Goal: Task Accomplishment & Management: Use online tool/utility

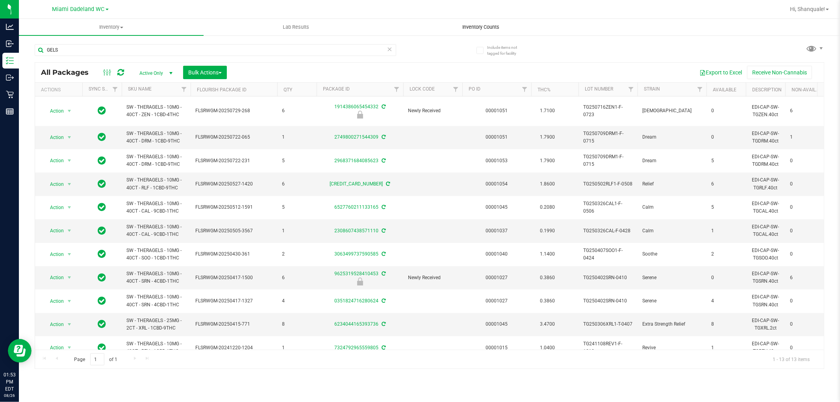
click at [488, 25] on span "Inventory Counts" at bounding box center [481, 27] width 58 height 7
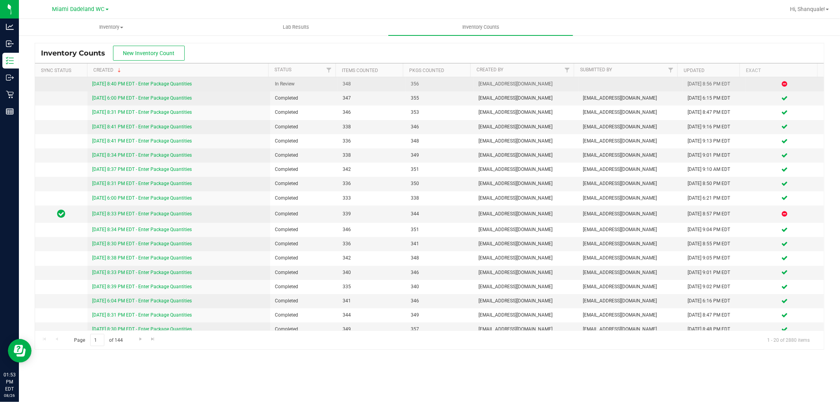
click at [176, 85] on link "[DATE] 8:40 PM EDT - Enter Package Quantities" at bounding box center [142, 84] width 100 height 6
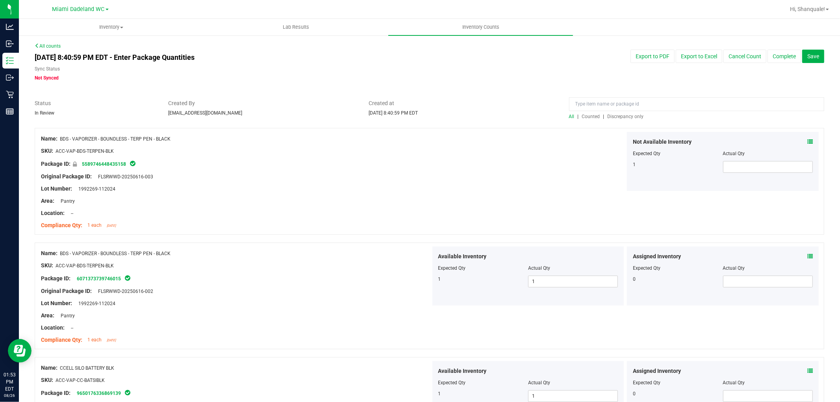
click at [615, 116] on span "Discrepancy only" at bounding box center [626, 117] width 36 height 6
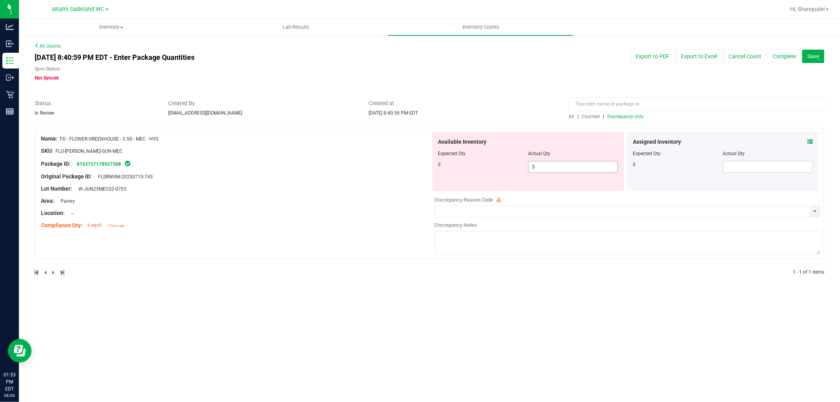
click at [580, 167] on span "5 5" at bounding box center [573, 167] width 90 height 12
type input "3"
click at [552, 85] on div "All counts Aug 25, 2025 8:40:59 PM EDT - Enter Package Quantities Sync Status N…" at bounding box center [430, 164] width 790 height 243
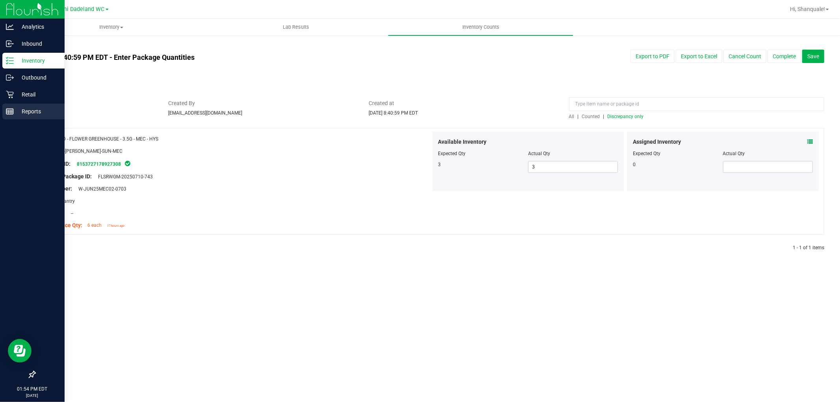
click at [19, 113] on p "Reports" at bounding box center [37, 111] width 47 height 9
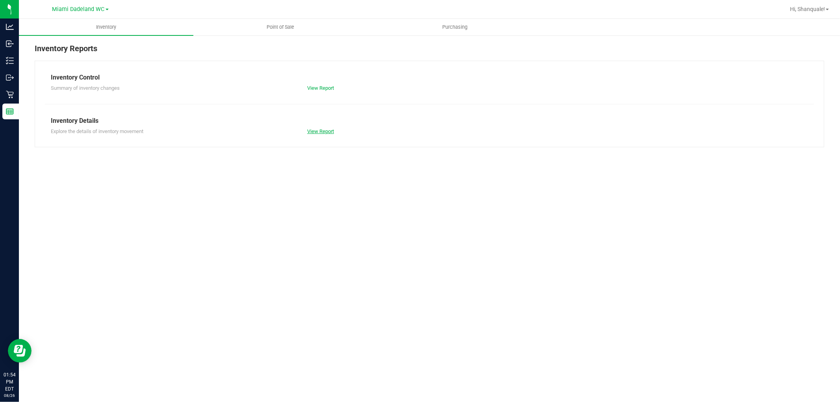
click at [324, 128] on link "View Report" at bounding box center [320, 131] width 27 height 6
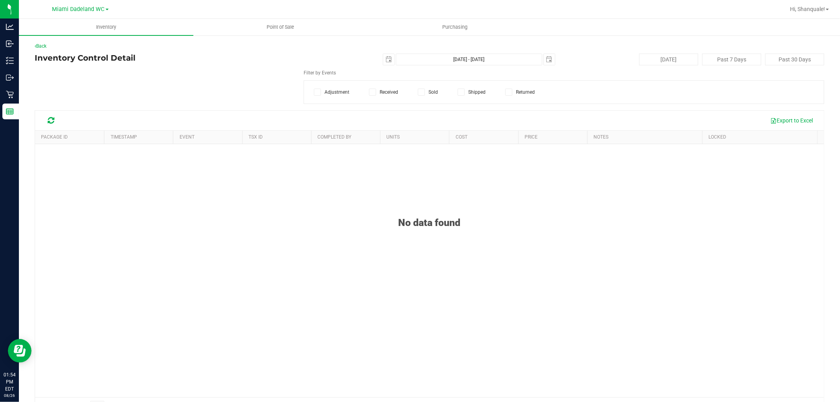
click at [418, 95] on span at bounding box center [421, 92] width 7 height 7
click at [0, 0] on input "Sold" at bounding box center [0, 0] width 0 height 0
click at [133, 93] on div "Item Name Select Item Select Item 15mL Bottle 1mL CR Glass Dropper 30mL Bottle …" at bounding box center [430, 86] width 790 height 35
click at [133, 87] on span "Select Item" at bounding box center [161, 86] width 252 height 11
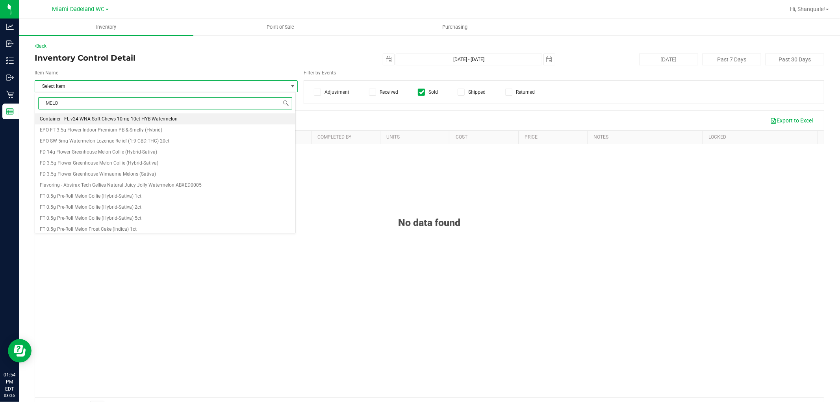
type input "MELON"
click at [168, 154] on li "FD 3.5g Flower Greenhouse Melon Collie (Hybrid-Sativa)" at bounding box center [165, 152] width 260 height 11
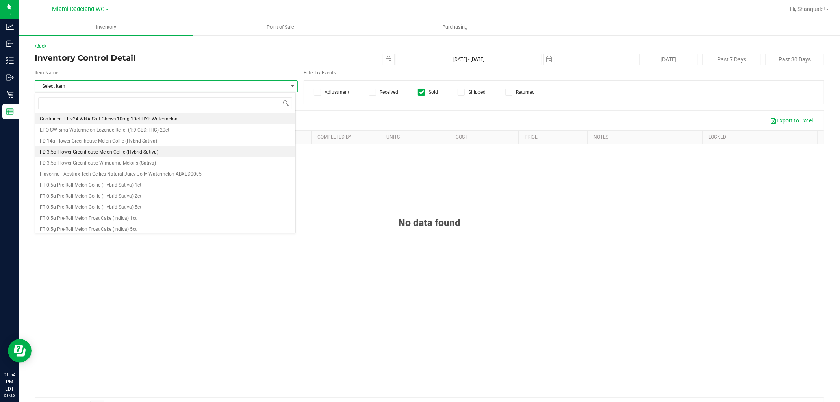
scroll to position [3342, 0]
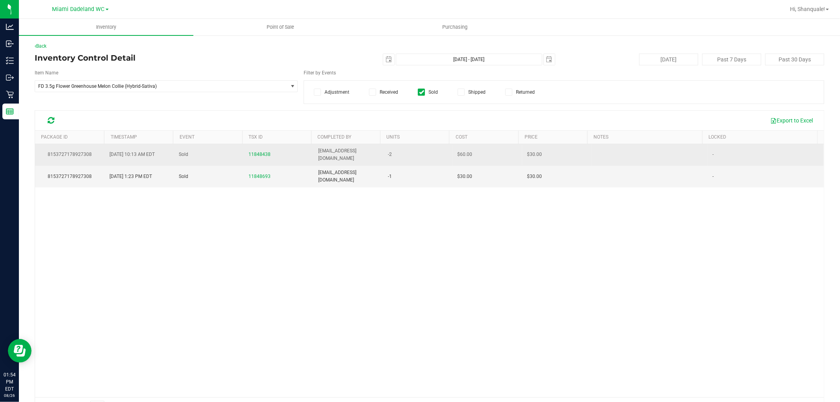
drag, startPoint x: 258, startPoint y: 150, endPoint x: 247, endPoint y: 148, distance: 10.5
click at [249, 151] on span "11848438" at bounding box center [260, 154] width 22 height 7
click at [253, 152] on span "11848438" at bounding box center [260, 155] width 22 height 6
click at [260, 154] on span "11848438" at bounding box center [260, 155] width 22 height 6
click at [261, 152] on span "11848438" at bounding box center [260, 155] width 22 height 6
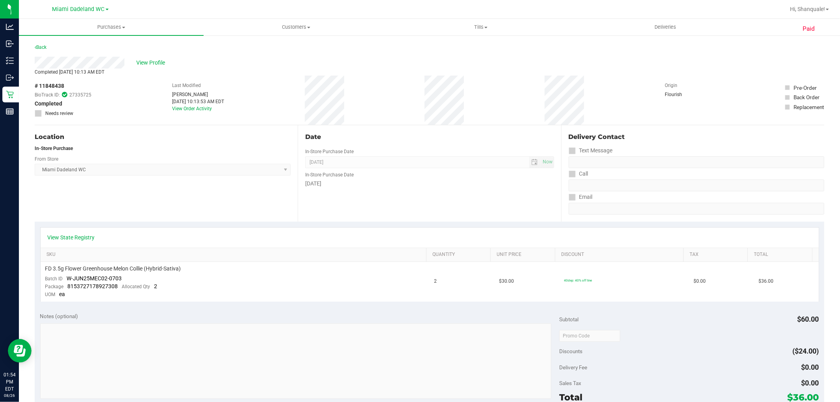
click at [43, 43] on div "Back" at bounding box center [41, 47] width 12 height 9
click at [43, 44] on div "Back" at bounding box center [41, 47] width 12 height 9
click at [45, 46] on link "Back" at bounding box center [41, 48] width 12 height 6
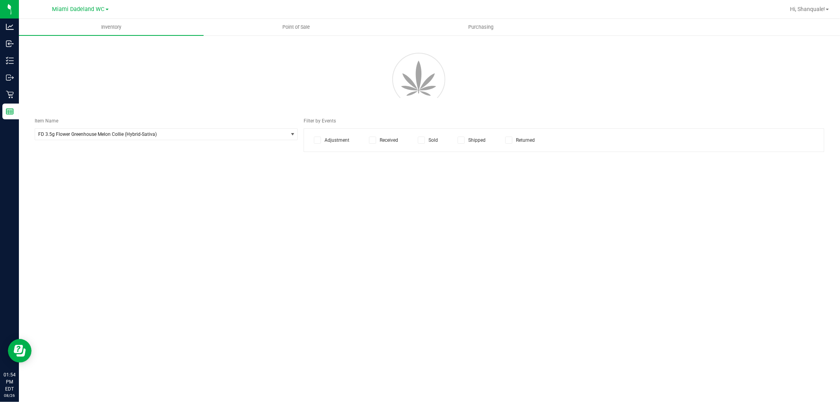
click at [423, 140] on icon at bounding box center [421, 140] width 5 height 0
click at [0, 0] on input "Sold" at bounding box center [0, 0] width 0 height 0
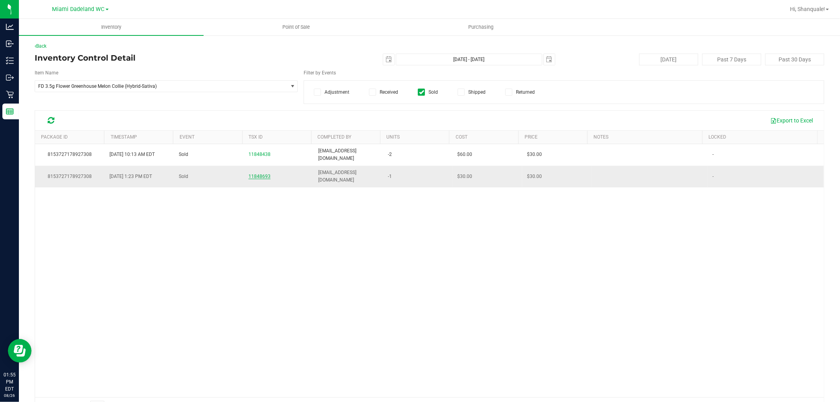
click at [259, 174] on span "11848693" at bounding box center [260, 177] width 22 height 6
click at [387, 58] on span "select" at bounding box center [389, 59] width 6 height 6
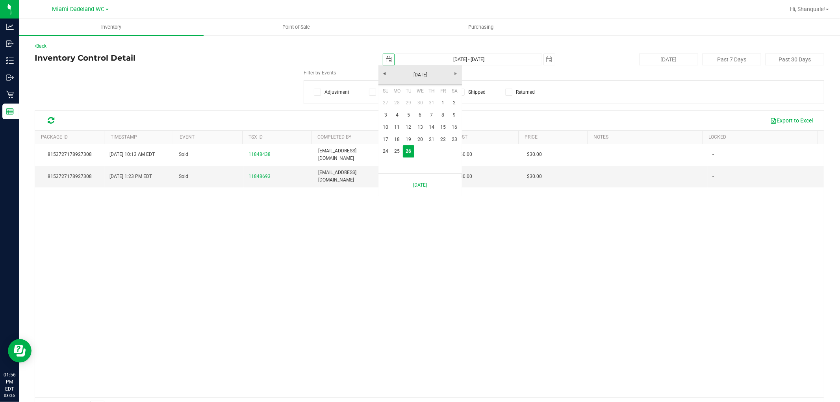
scroll to position [0, 20]
click at [394, 150] on link "25" at bounding box center [397, 151] width 11 height 12
type input "[DATE]"
type input "[DATE] - [DATE]"
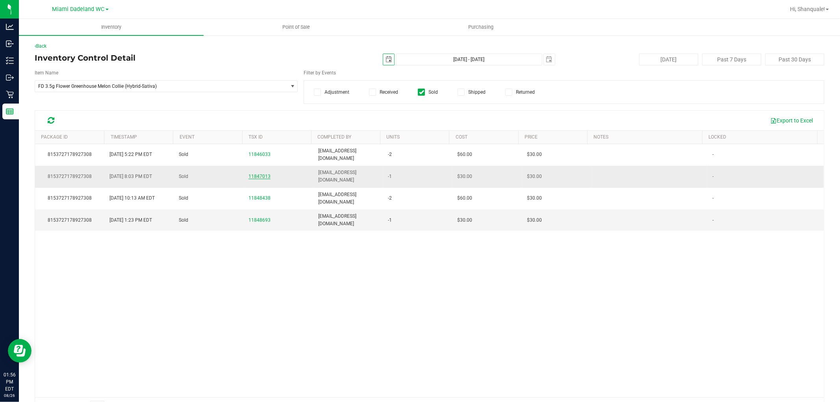
click at [260, 174] on span "11847013" at bounding box center [260, 177] width 22 height 6
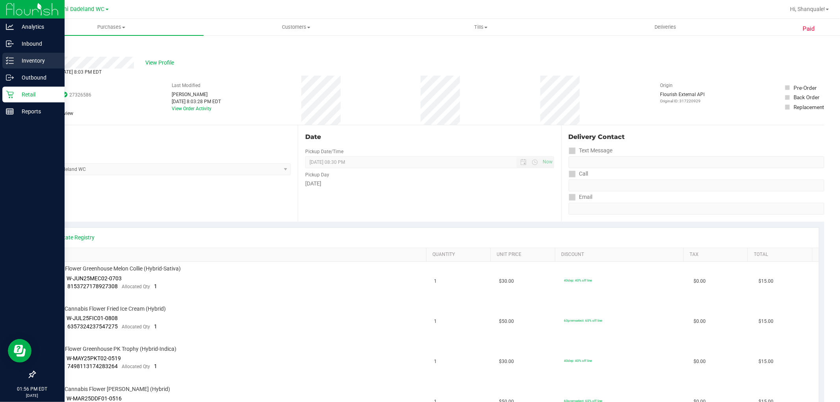
click at [45, 60] on p "Inventory" at bounding box center [37, 60] width 47 height 9
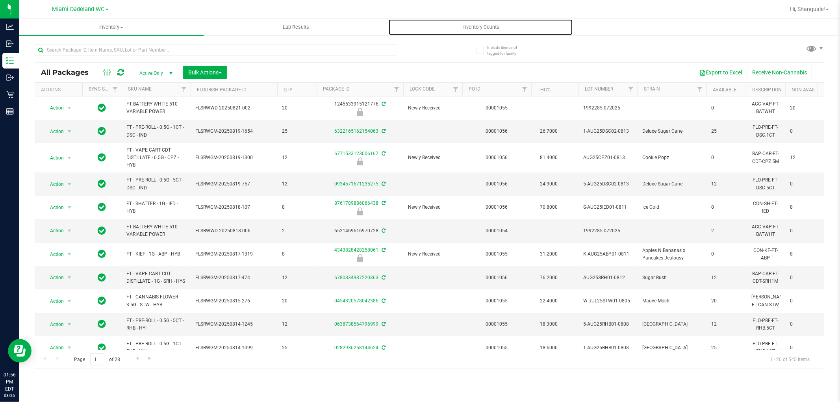
click at [490, 25] on span "Inventory Counts" at bounding box center [481, 27] width 58 height 7
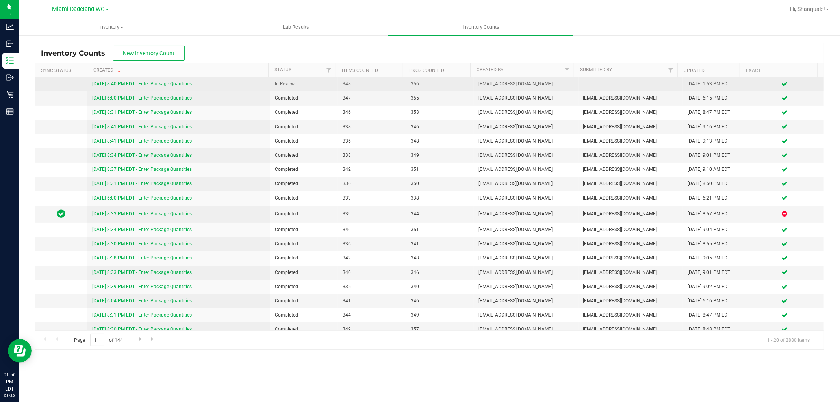
click at [182, 83] on link "[DATE] 8:40 PM EDT - Enter Package Quantities" at bounding box center [142, 84] width 100 height 6
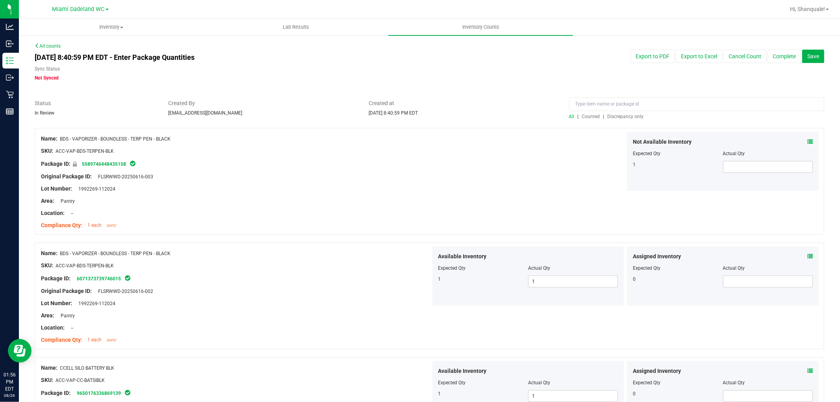
click at [633, 115] on span "Discrepancy only" at bounding box center [626, 117] width 36 height 6
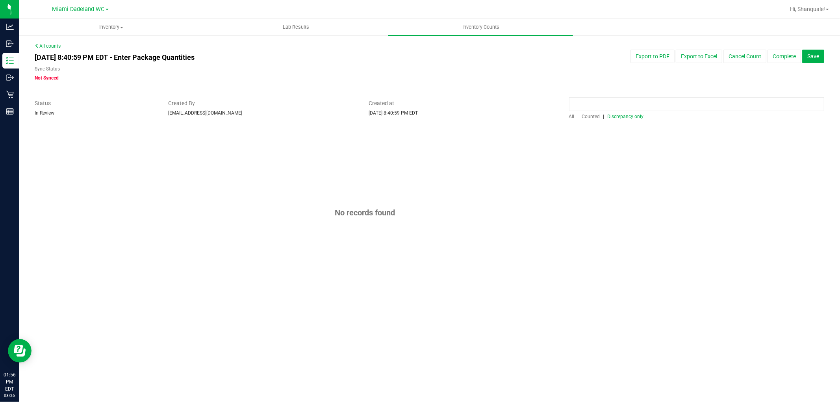
click at [698, 102] on input at bounding box center [696, 104] width 255 height 14
click at [782, 57] on button "Complete" at bounding box center [784, 56] width 33 height 13
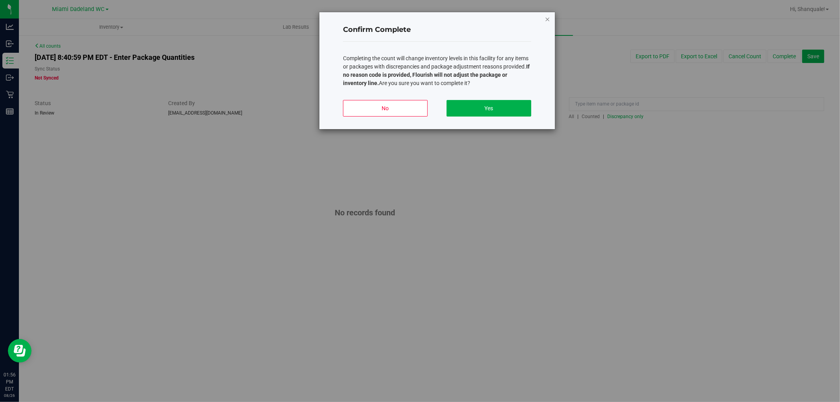
click at [546, 17] on icon "button" at bounding box center [548, 18] width 6 height 9
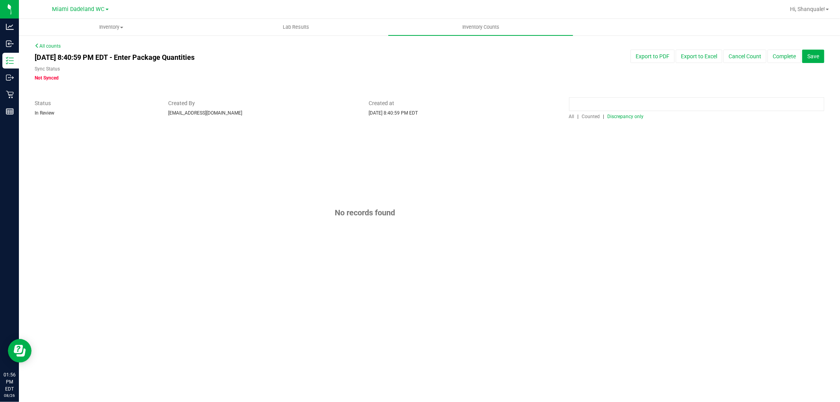
click at [627, 103] on input at bounding box center [696, 104] width 255 height 14
type input "MEC"
click at [590, 115] on span "Counted" at bounding box center [591, 117] width 18 height 6
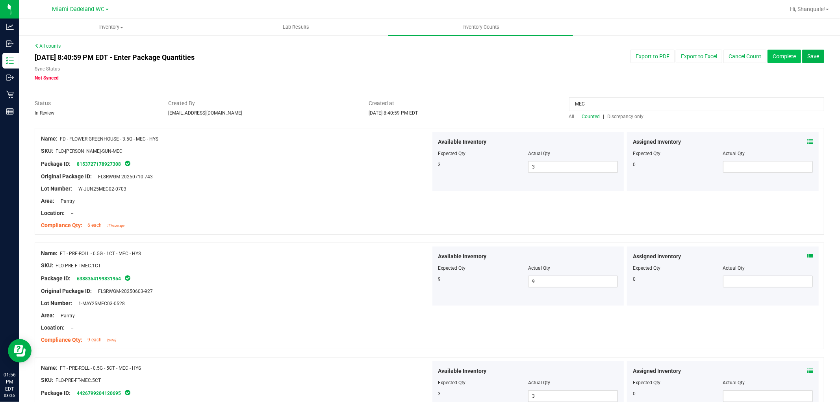
click at [780, 55] on button "Complete" at bounding box center [784, 56] width 33 height 13
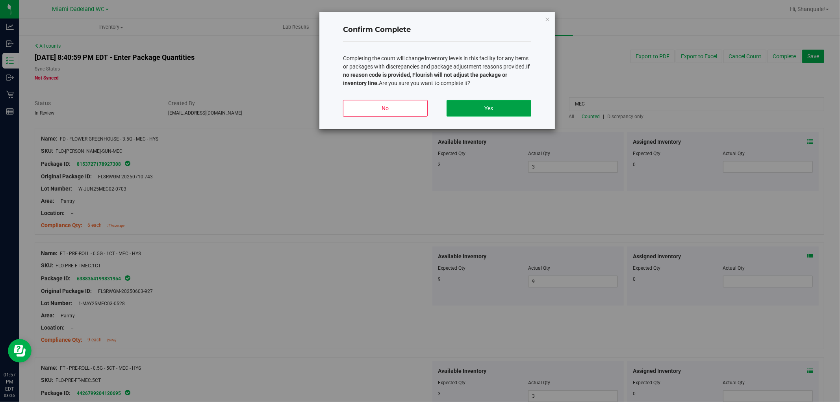
click at [517, 104] on button "Yes" at bounding box center [489, 108] width 85 height 17
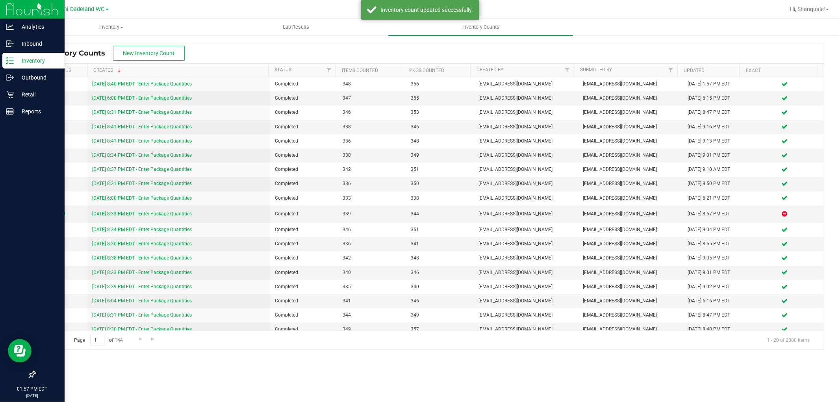
click at [24, 61] on p "Inventory" at bounding box center [37, 60] width 47 height 9
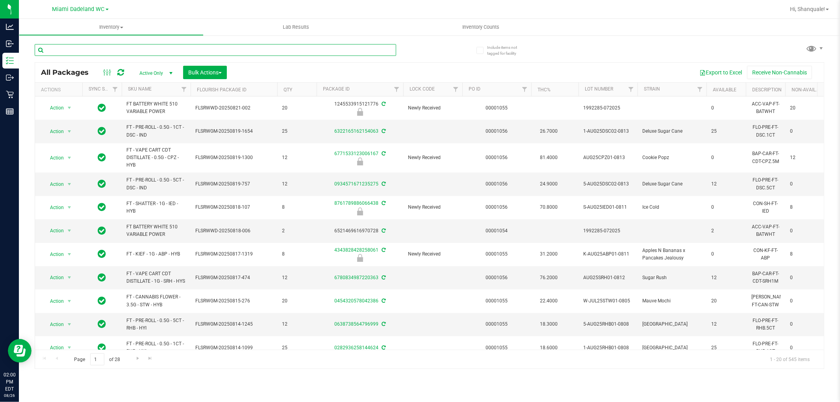
click at [152, 54] on input "text" at bounding box center [216, 50] width 362 height 12
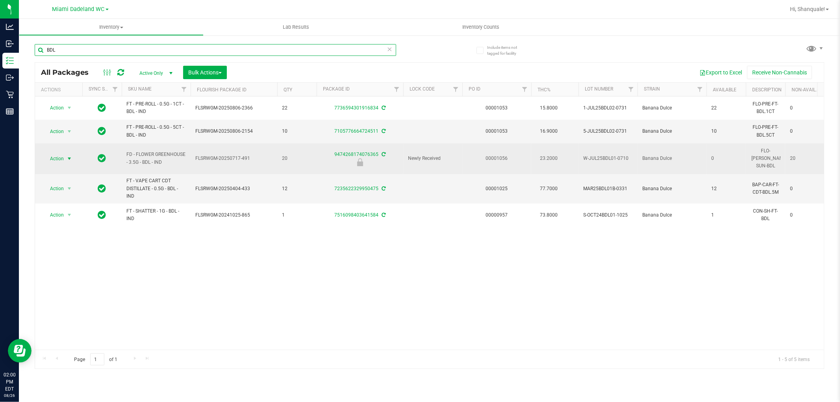
type input "BDL"
click at [67, 153] on span "select" at bounding box center [70, 158] width 10 height 11
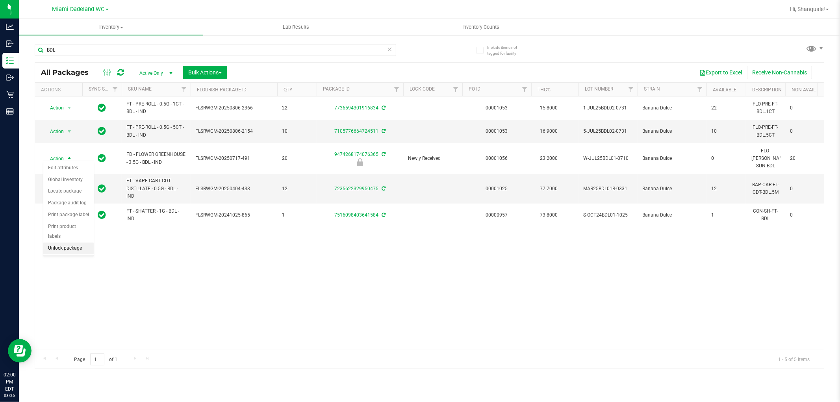
click at [69, 247] on li "Unlock package" at bounding box center [68, 249] width 50 height 12
